Goal: Information Seeking & Learning: Learn about a topic

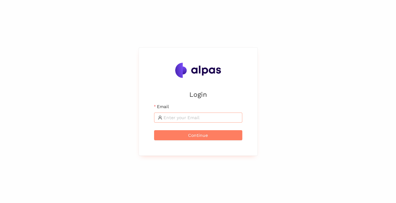
drag, startPoint x: 210, startPoint y: 116, endPoint x: 235, endPoint y: 115, distance: 25.2
click at [211, 116] on input "Email" at bounding box center [201, 117] width 75 height 7
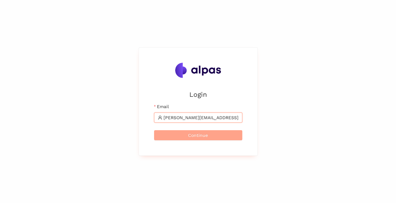
type input "adrian.binder@sbb.ch"
click at [190, 134] on span "Continue" at bounding box center [198, 135] width 20 height 7
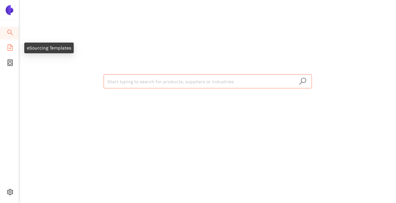
click at [11, 45] on icon "file-add" at bounding box center [10, 47] width 6 height 6
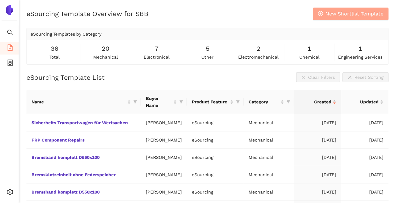
click at [368, 11] on span "New Shortlist Template" at bounding box center [355, 14] width 58 height 8
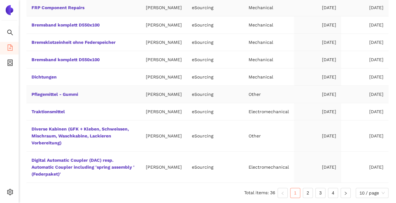
scroll to position [152, 0]
click at [0, 0] on link "Dichtungen" at bounding box center [0, 0] width 0 height 0
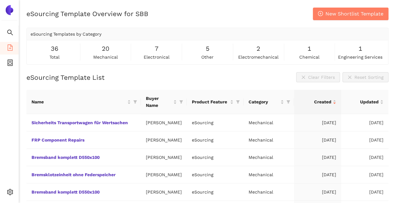
scroll to position [152, 0]
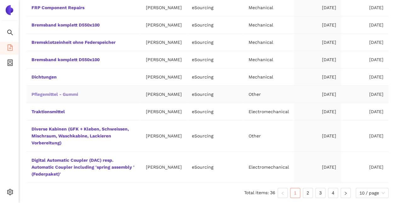
click at [0, 0] on link "Pflegemittel - Gummi" at bounding box center [0, 0] width 0 height 0
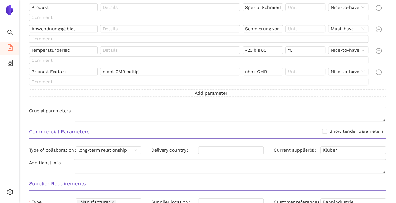
scroll to position [154, 0]
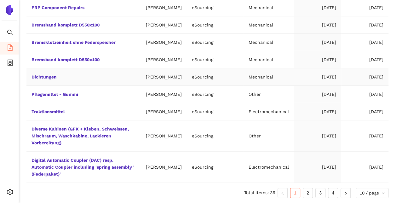
scroll to position [152, 0]
click at [0, 0] on link "Dichtungen" at bounding box center [0, 0] width 0 height 0
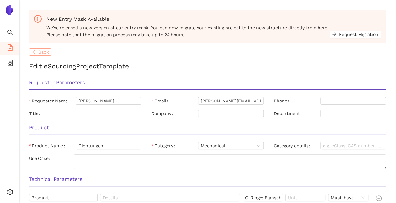
click at [41, 52] on span "Back" at bounding box center [43, 52] width 10 height 7
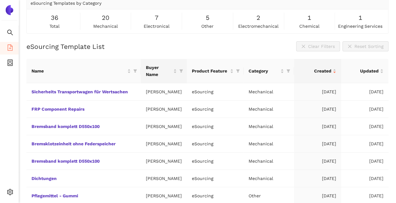
scroll to position [63, 0]
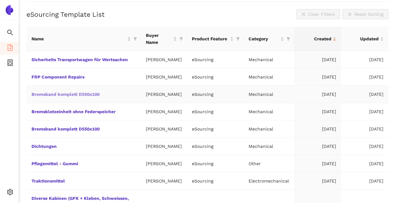
click at [0, 0] on link "Bremsband komplett D550x100" at bounding box center [0, 0] width 0 height 0
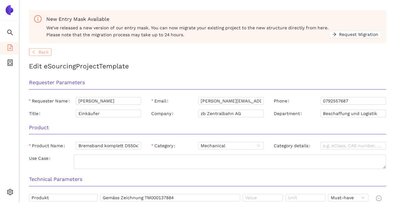
click at [43, 53] on span "Back" at bounding box center [43, 52] width 10 height 7
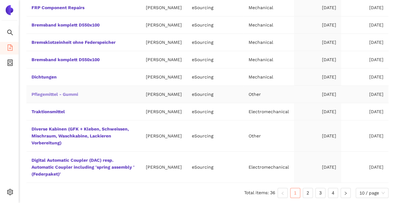
scroll to position [152, 0]
click at [0, 0] on link "Dichtungen" at bounding box center [0, 0] width 0 height 0
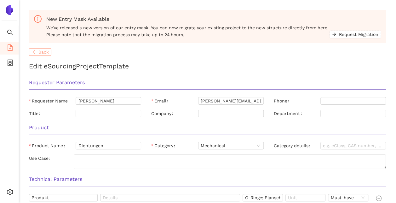
click at [42, 49] on span "Back" at bounding box center [43, 52] width 10 height 7
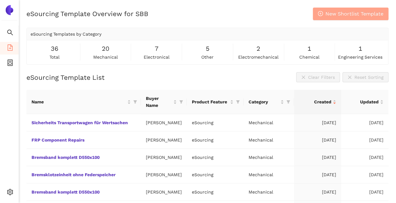
click at [353, 11] on span "New Shortlist Template" at bounding box center [355, 14] width 58 height 8
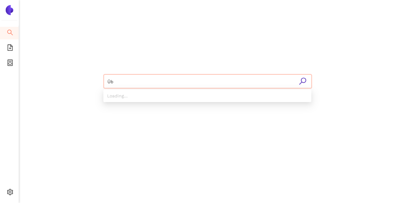
type input "Ü"
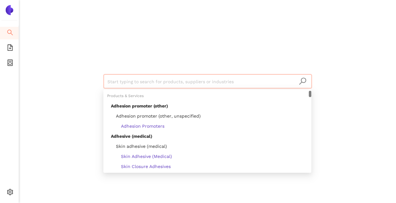
click at [99, 81] on div "Start typing to search for products, suppliers or industries" at bounding box center [207, 80] width 377 height 161
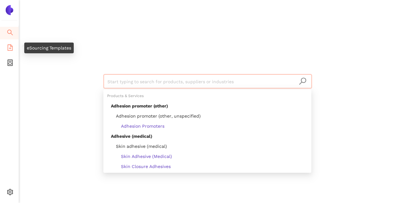
click at [10, 44] on icon "file-add" at bounding box center [10, 47] width 5 height 6
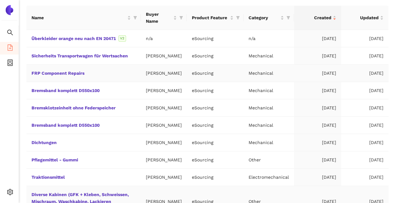
scroll to position [12, 0]
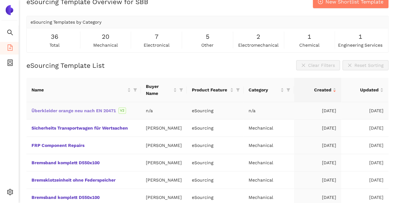
click at [0, 0] on link "Überkleider orange neu nach EN 20471" at bounding box center [0, 0] width 0 height 0
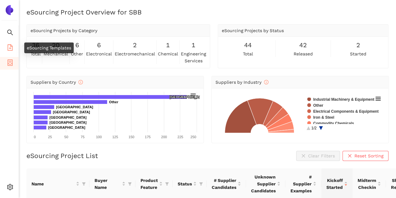
click at [11, 44] on icon "file-add" at bounding box center [10, 47] width 6 height 6
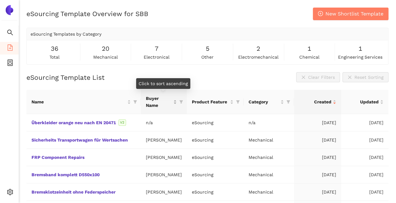
click at [157, 100] on span "Buyer Name" at bounding box center [159, 102] width 26 height 14
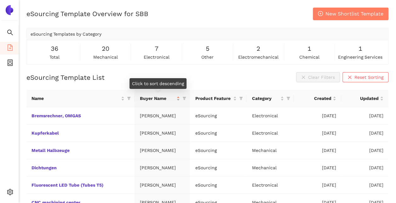
click at [140, 96] on span "Buyer Name" at bounding box center [158, 98] width 36 height 7
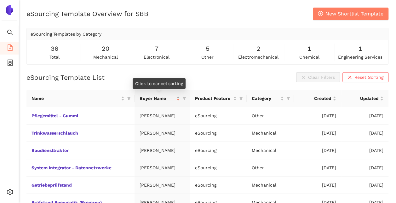
click at [179, 96] on div "Buyer Name" at bounding box center [160, 98] width 40 height 7
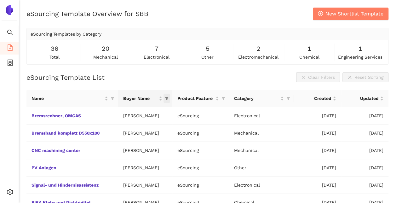
click at [169, 96] on icon "filter" at bounding box center [167, 98] width 4 height 4
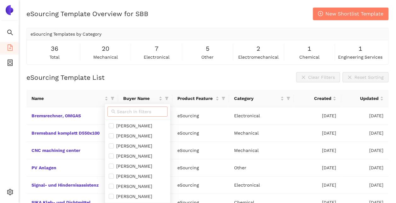
click at [146, 109] on input "text" at bounding box center [140, 111] width 47 height 7
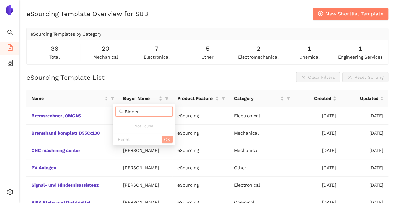
type input "Binder"
click at [165, 138] on span "OK" at bounding box center [167, 139] width 6 height 7
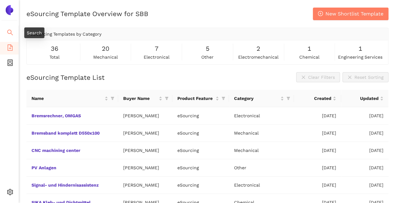
click at [8, 29] on icon "search" at bounding box center [10, 32] width 6 height 6
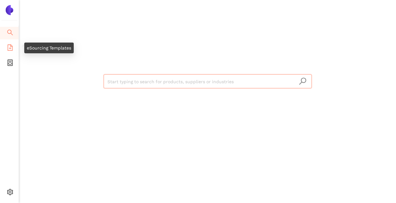
click at [9, 45] on icon "file-add" at bounding box center [10, 47] width 6 height 6
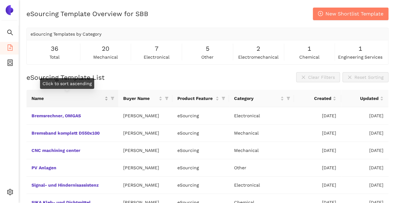
click at [100, 100] on div "Name" at bounding box center [70, 98] width 77 height 7
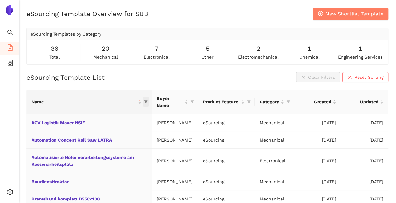
click at [144, 101] on icon "filter" at bounding box center [145, 102] width 3 height 3
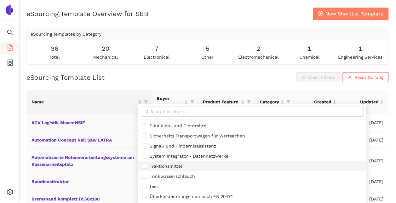
scroll to position [32, 0]
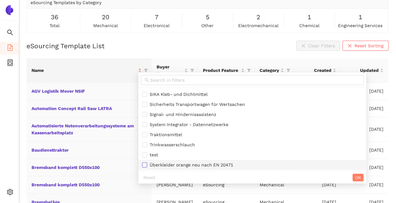
click at [146, 165] on input "checkbox" at bounding box center [144, 164] width 5 height 5
checkbox input "true"
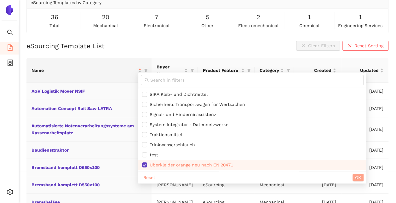
click at [361, 175] on span "OK" at bounding box center [358, 177] width 6 height 7
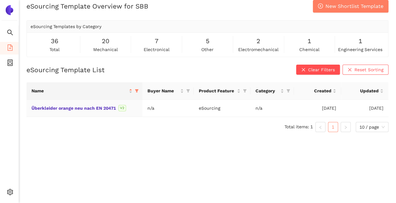
scroll to position [269, 0]
click at [356, 4] on span "New Shortlist Template" at bounding box center [355, 6] width 58 height 8
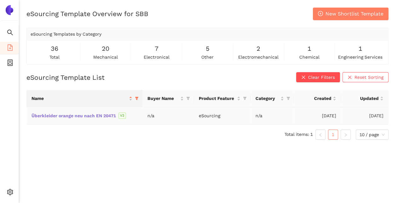
click at [0, 0] on link "Überkleider orange neu nach EN 20471" at bounding box center [0, 0] width 0 height 0
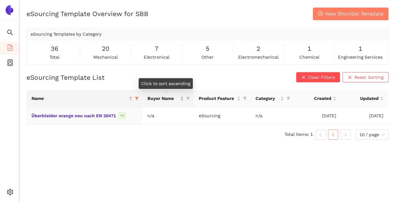
click at [157, 97] on span "Buyer Name" at bounding box center [163, 98] width 32 height 7
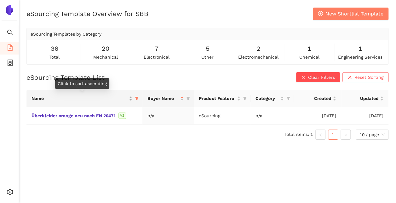
click at [119, 98] on span "Name" at bounding box center [80, 98] width 96 height 7
click at [131, 100] on div "Name" at bounding box center [82, 98] width 101 height 7
click at [130, 95] on div "Name" at bounding box center [82, 98] width 101 height 7
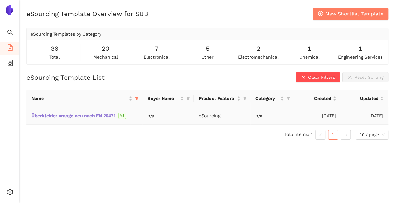
click at [0, 0] on link "Überkleider orange neu nach EN 20471" at bounding box center [0, 0] width 0 height 0
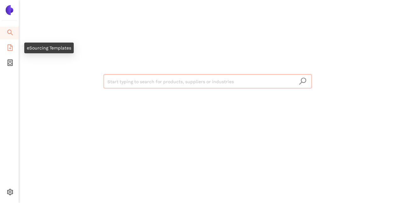
click at [10, 46] on icon "file-add" at bounding box center [10, 47] width 6 height 6
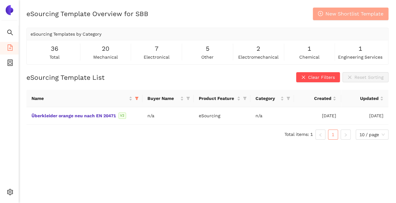
click at [353, 13] on span "New Shortlist Template" at bounding box center [355, 14] width 58 height 8
click at [0, 0] on link "Überkleider orange neu nach EN 20471" at bounding box center [0, 0] width 0 height 0
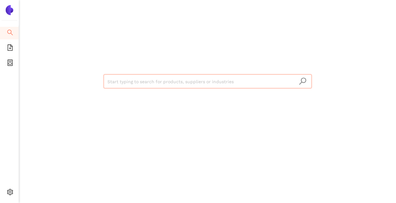
click at [155, 85] on input "search" at bounding box center [207, 82] width 200 height 14
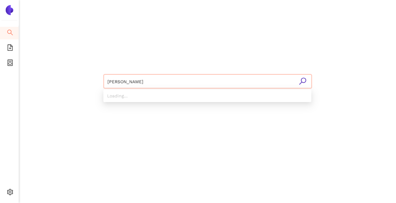
type input "[PERSON_NAME]"
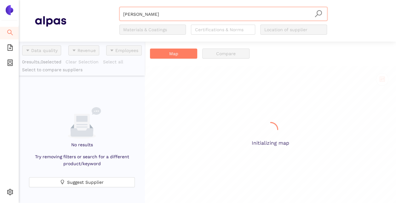
scroll to position [156, 121]
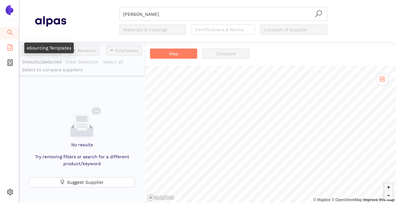
click at [8, 47] on icon "file-add" at bounding box center [10, 47] width 6 height 6
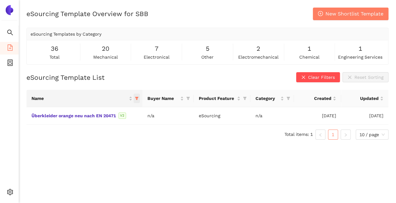
click at [136, 98] on icon "filter" at bounding box center [136, 98] width 3 height 3
click at [147, 160] on div "eSourcing Template Overview for SBB New Shortlist Template eSourcing Templates …" at bounding box center [207, 109] width 377 height 203
click at [131, 99] on div "Name" at bounding box center [82, 98] width 101 height 7
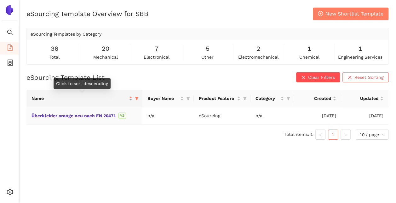
click at [131, 100] on div "Name" at bounding box center [82, 98] width 101 height 7
click at [131, 95] on div "Name" at bounding box center [82, 98] width 101 height 7
click at [130, 98] on div "Name" at bounding box center [82, 98] width 101 height 7
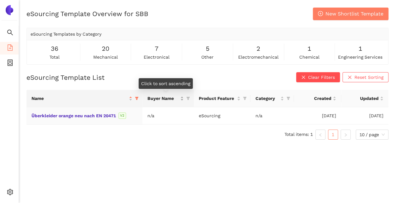
click at [164, 98] on span "Buyer Name" at bounding box center [163, 98] width 32 height 7
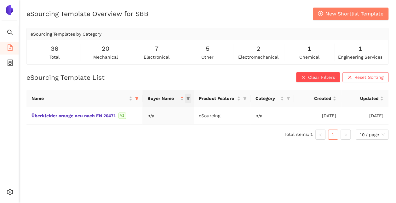
click at [188, 96] on icon "filter" at bounding box center [188, 98] width 4 height 4
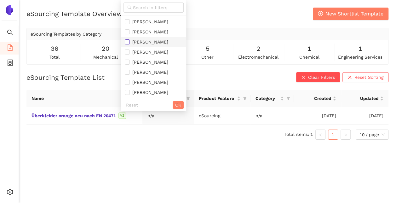
click at [126, 40] on input "checkbox" at bounding box center [127, 41] width 5 height 5
click at [181, 102] on span "OK" at bounding box center [178, 104] width 6 height 7
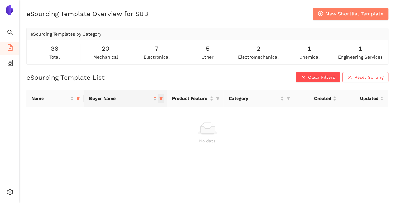
click at [162, 96] on icon "filter" at bounding box center [161, 98] width 4 height 4
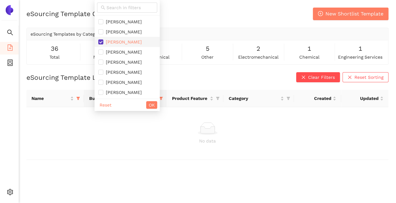
click at [101, 42] on input "checkbox" at bounding box center [100, 41] width 5 height 5
checkbox input "false"
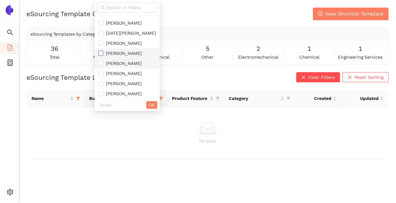
drag, startPoint x: 101, startPoint y: 51, endPoint x: 109, endPoint y: 68, distance: 18.3
click at [101, 51] on input "checkbox" at bounding box center [100, 53] width 5 height 5
checkbox input "true"
click at [155, 103] on span "OK" at bounding box center [152, 104] width 6 height 7
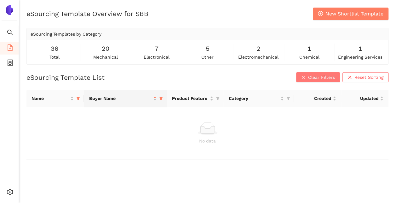
click at [306, 76] on icon "close" at bounding box center [303, 77] width 4 height 4
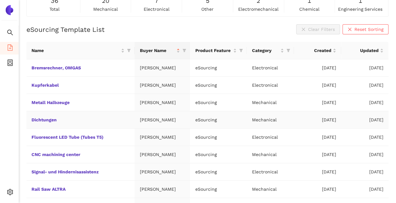
scroll to position [0, 0]
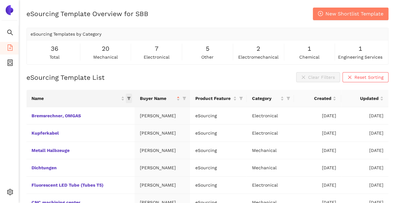
click at [127, 96] on icon "filter" at bounding box center [129, 98] width 4 height 4
checkbox input "false"
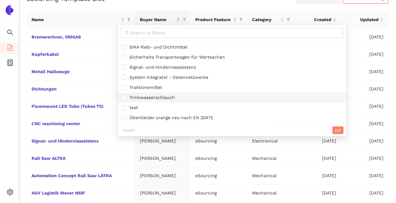
scroll to position [96, 0]
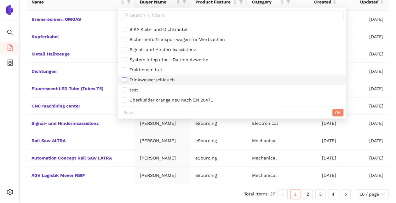
click at [124, 79] on input "checkbox" at bounding box center [124, 79] width 5 height 5
checkbox input "true"
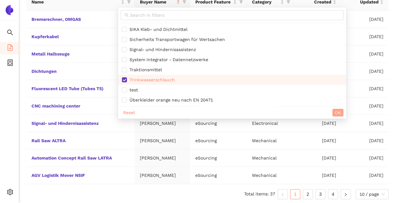
click at [340, 111] on span "OK" at bounding box center [338, 112] width 6 height 7
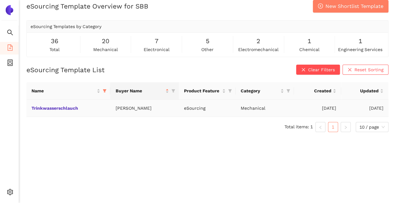
scroll to position [269, 0]
click at [0, 0] on link "Trinkwasserschlauch" at bounding box center [0, 0] width 0 height 0
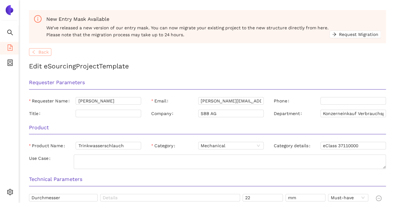
click at [46, 50] on span "Back" at bounding box center [43, 52] width 10 height 7
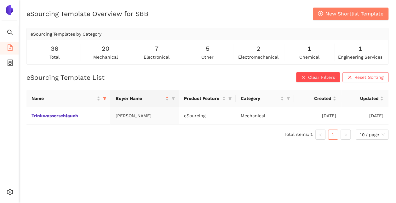
scroll to position [8, 0]
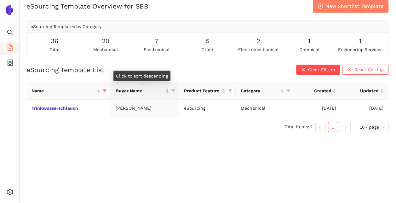
click at [133, 89] on span "Buyer Name" at bounding box center [139, 90] width 49 height 7
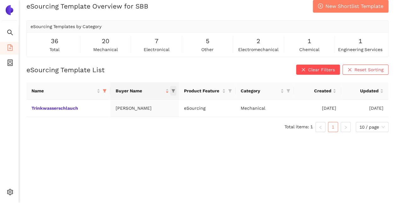
click at [173, 90] on icon "filter" at bounding box center [173, 91] width 3 height 3
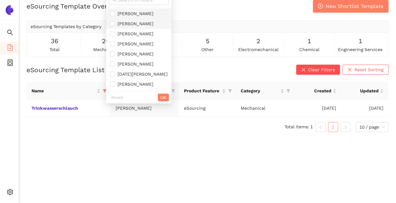
scroll to position [0, 0]
click at [166, 95] on span "OK" at bounding box center [163, 97] width 6 height 7
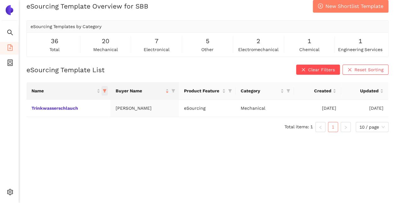
click at [105, 89] on icon "filter" at bounding box center [105, 91] width 4 height 4
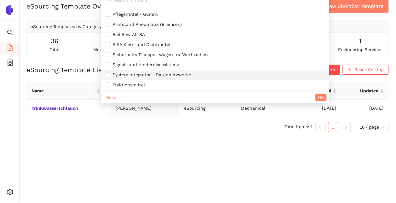
scroll to position [282, 0]
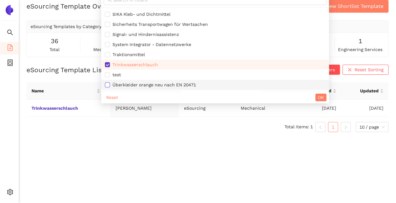
click at [108, 83] on input "checkbox" at bounding box center [107, 84] width 5 height 5
checkbox input "true"
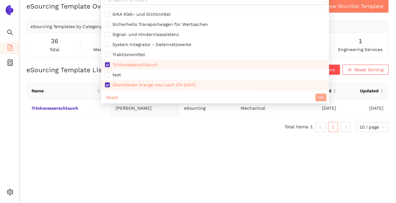
click at [323, 95] on span "OK" at bounding box center [321, 97] width 6 height 7
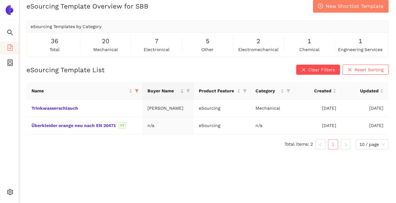
scroll to position [269, 0]
click at [0, 0] on link "Überkleider orange neu nach EN 20471" at bounding box center [0, 0] width 0 height 0
